Goal: Task Accomplishment & Management: Use online tool/utility

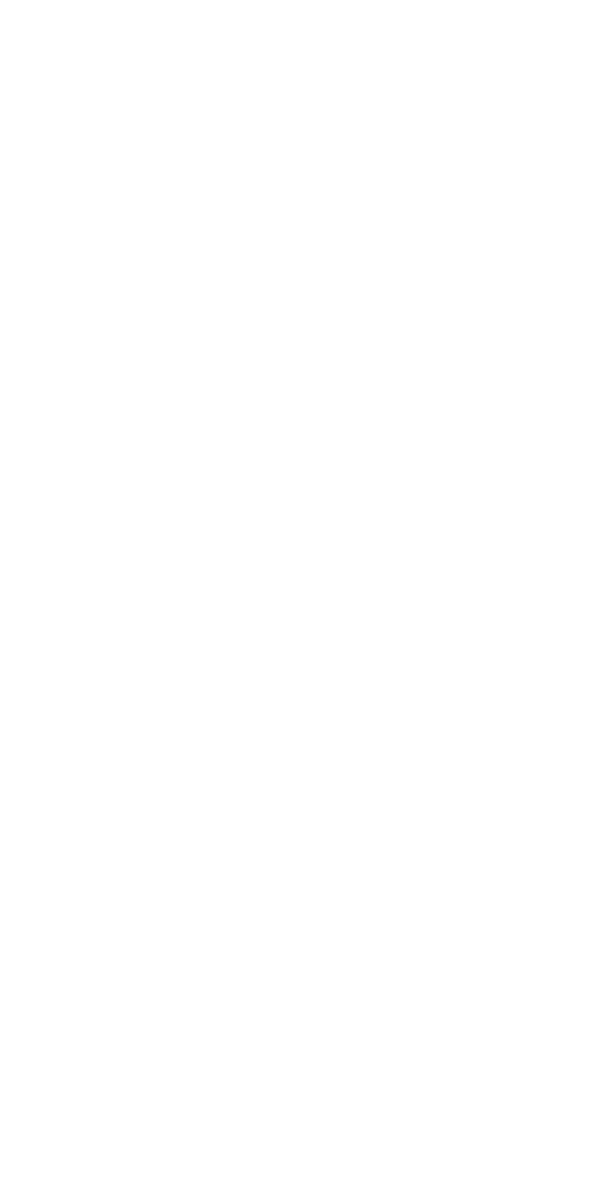
click at [603, 5] on html at bounding box center [302, 2] width 605 height 5
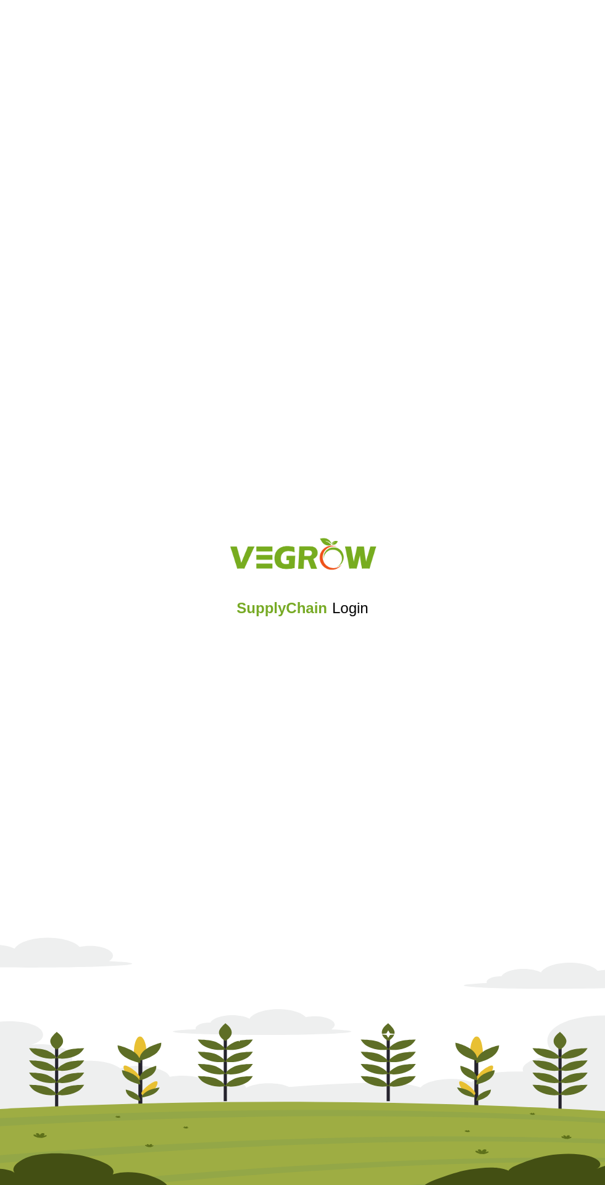
click at [280, 612] on span "SupplyChain" at bounding box center [282, 608] width 91 height 17
click at [329, 689] on div "SupplyChain Login" at bounding box center [302, 592] width 605 height 1185
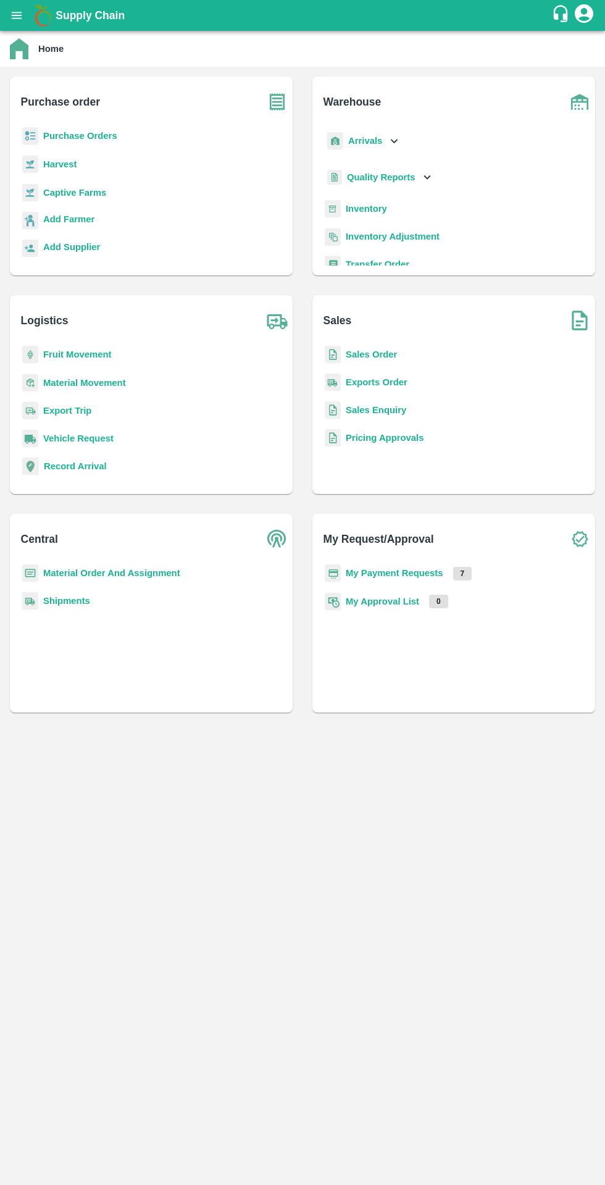
click at [73, 213] on p "Add Farmer" at bounding box center [68, 220] width 51 height 14
